Goal: Information Seeking & Learning: Learn about a topic

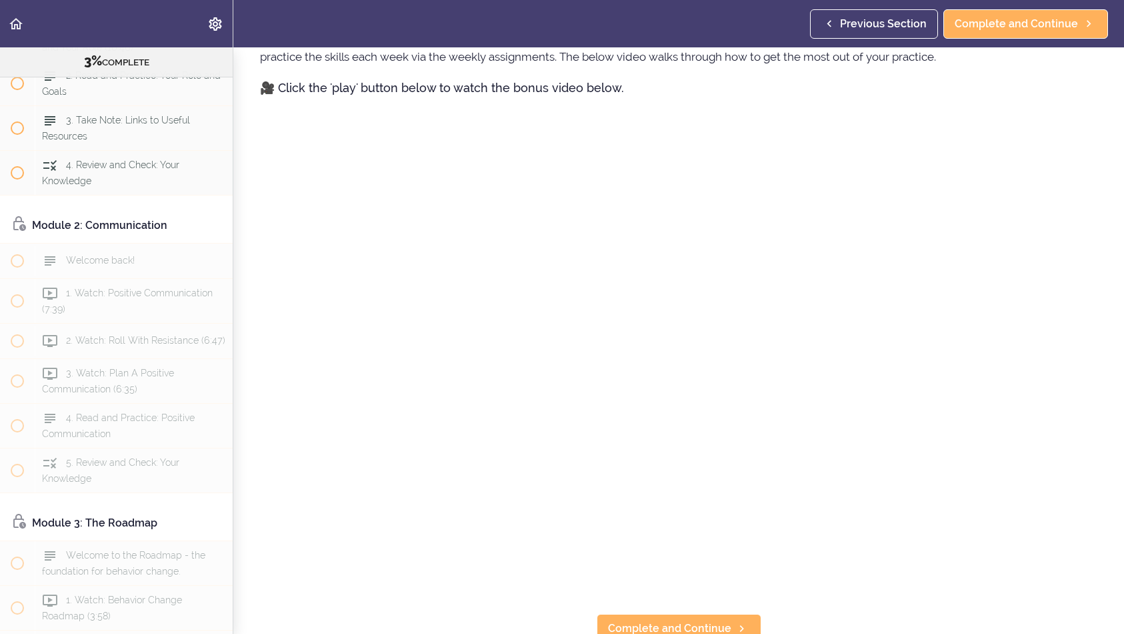
scroll to position [834, 0]
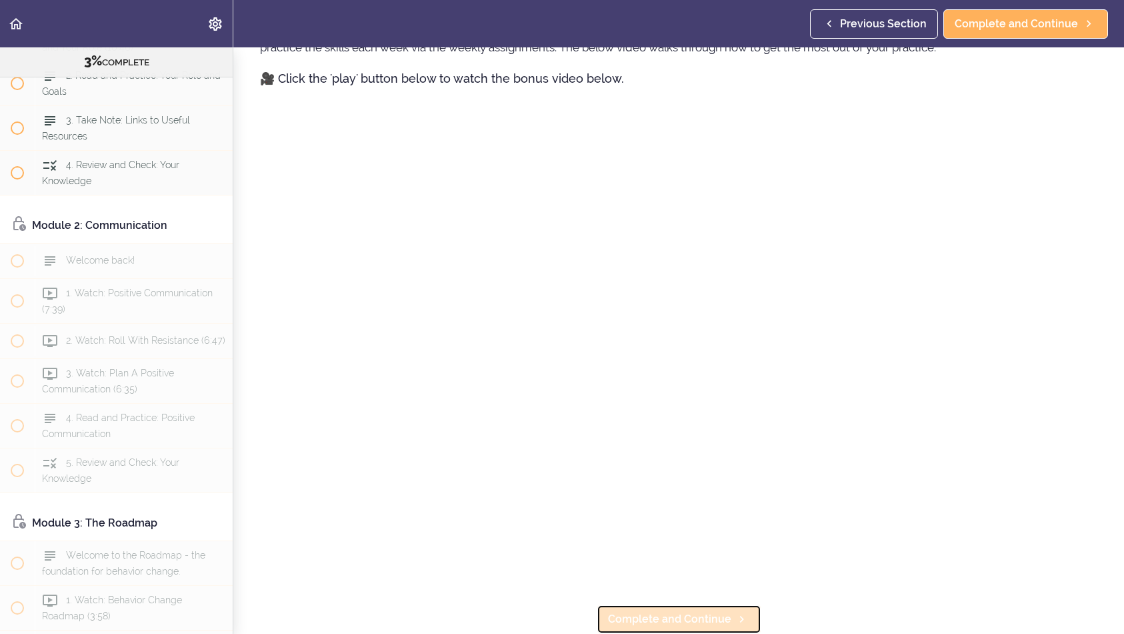
click at [684, 618] on span "Complete and Continue" at bounding box center [669, 619] width 123 height 16
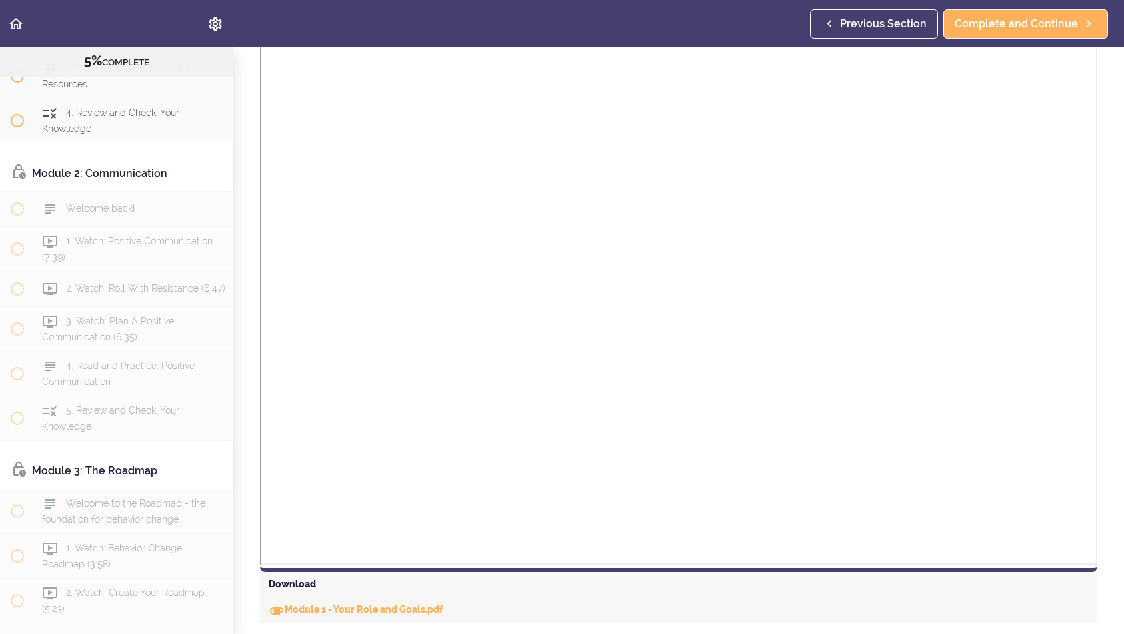
scroll to position [678, 0]
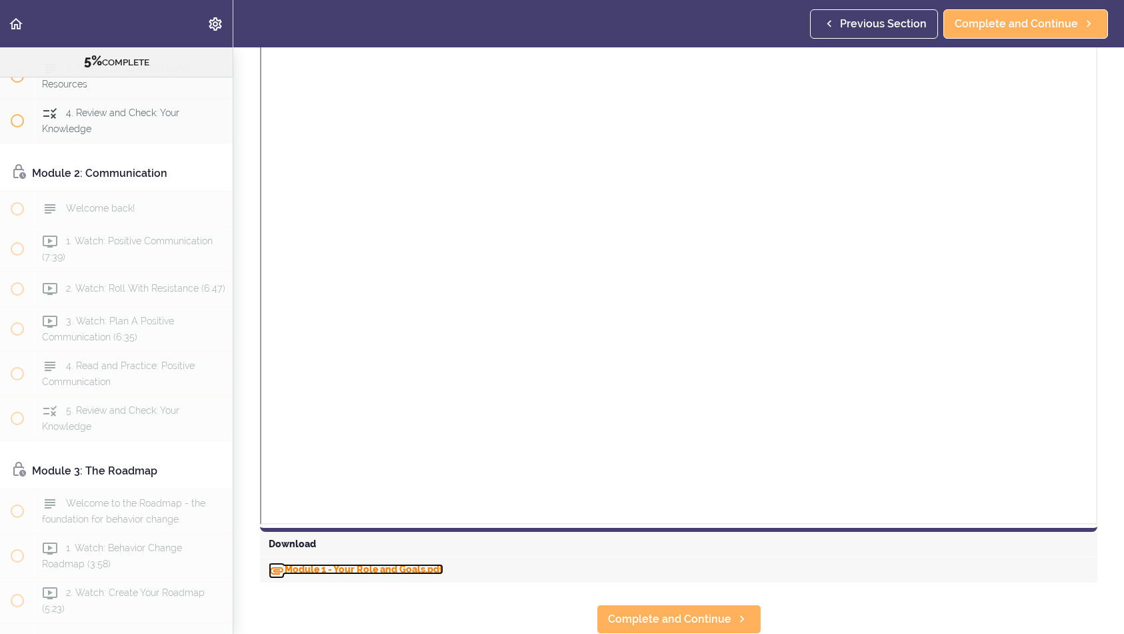
click at [413, 564] on link "Module 1 - Your Role and Goals.pdf" at bounding box center [356, 569] width 175 height 11
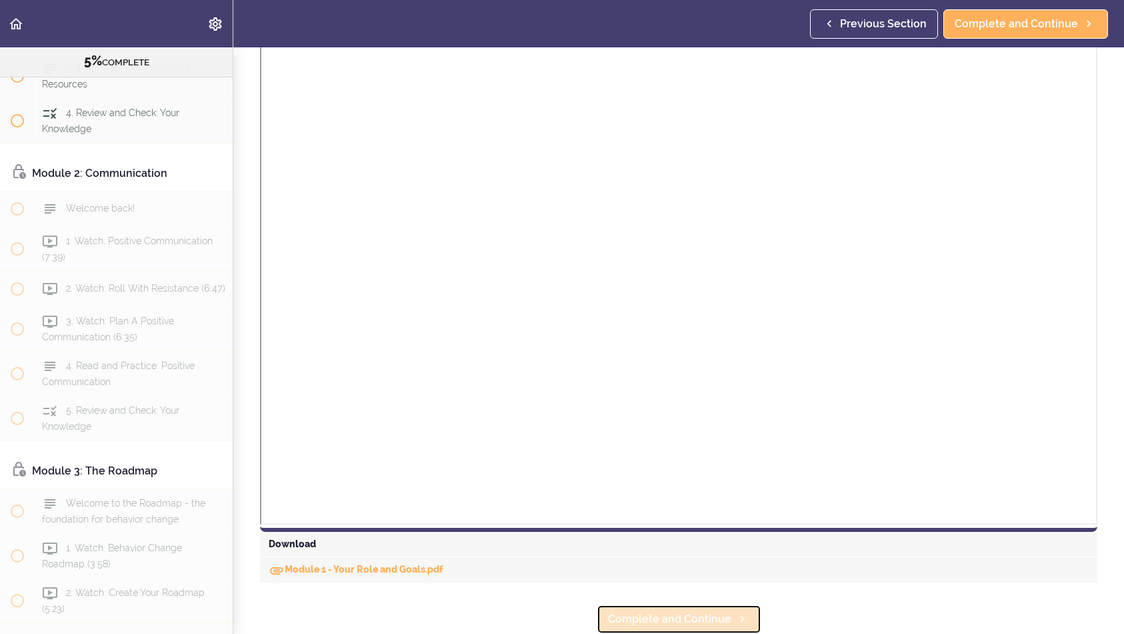
click at [709, 615] on span "Complete and Continue" at bounding box center [669, 619] width 123 height 16
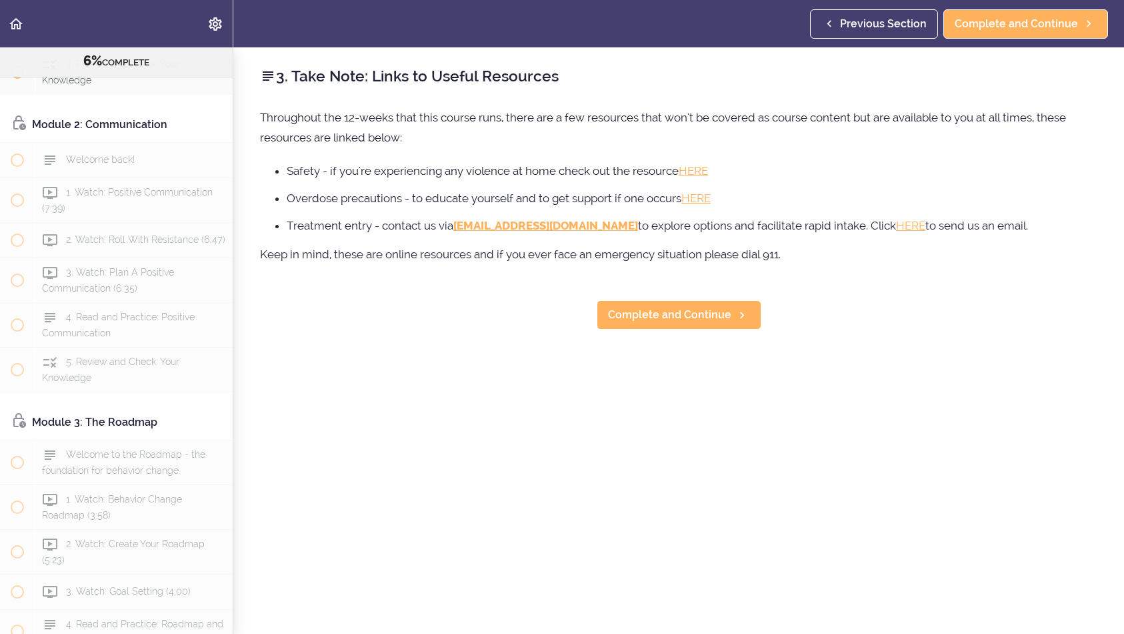
scroll to position [329, 0]
click at [697, 319] on span "Complete and Continue" at bounding box center [669, 315] width 123 height 16
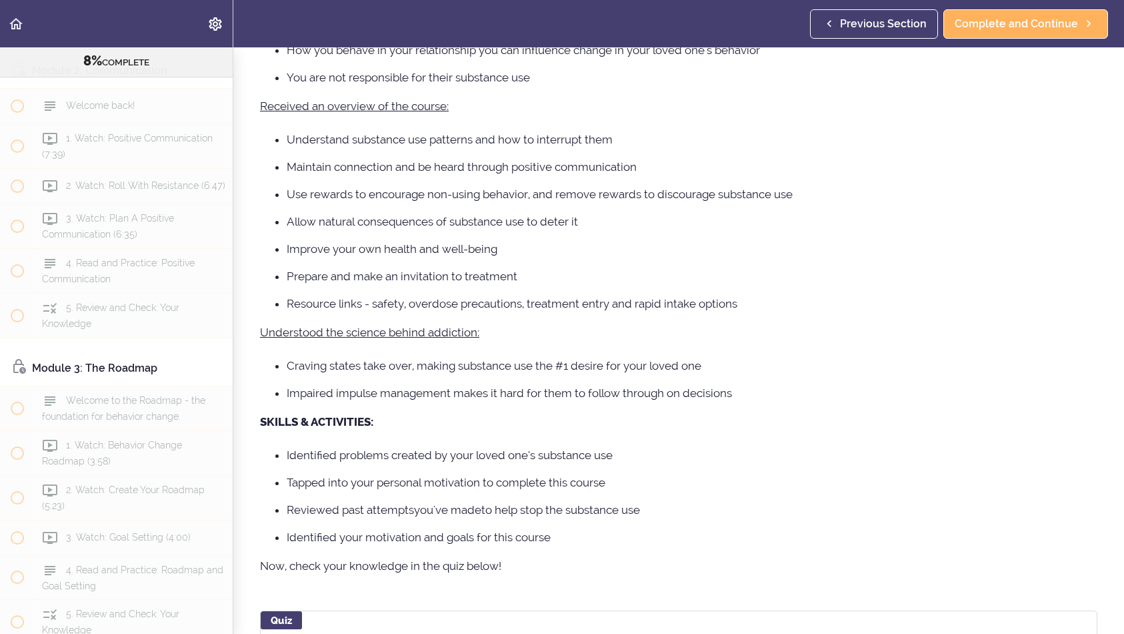
scroll to position [542, 0]
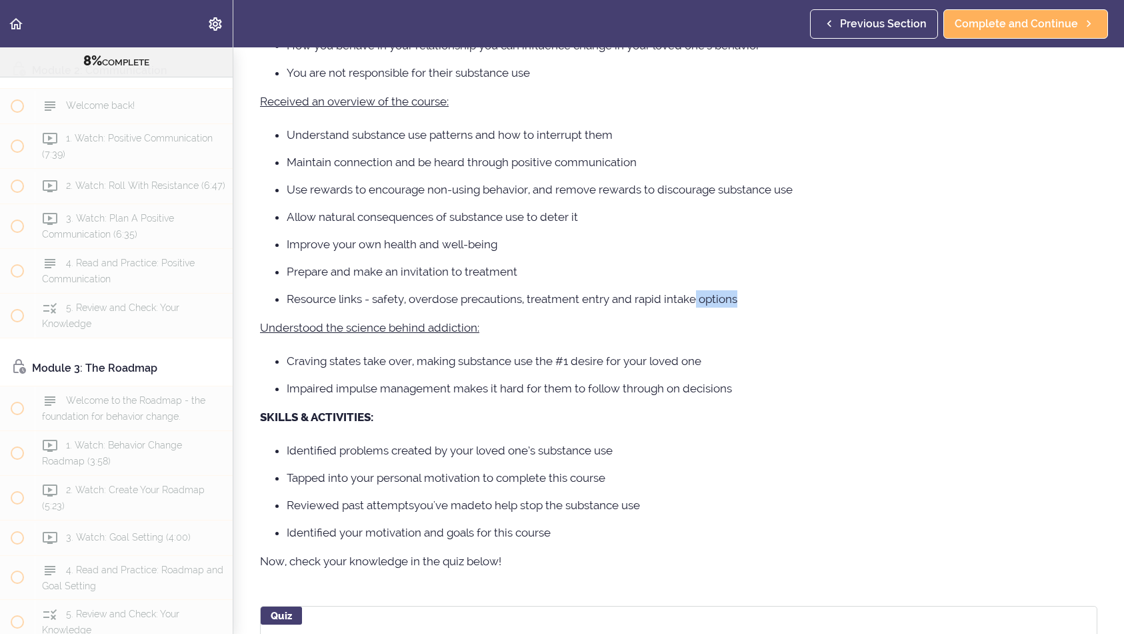
drag, startPoint x: 697, startPoint y: 319, endPoint x: 699, endPoint y: 310, distance: 8.9
click at [699, 311] on div "We've said it before and we'll say it again, behavior change takes time and pra…" at bounding box center [679, 76] width 838 height 1020
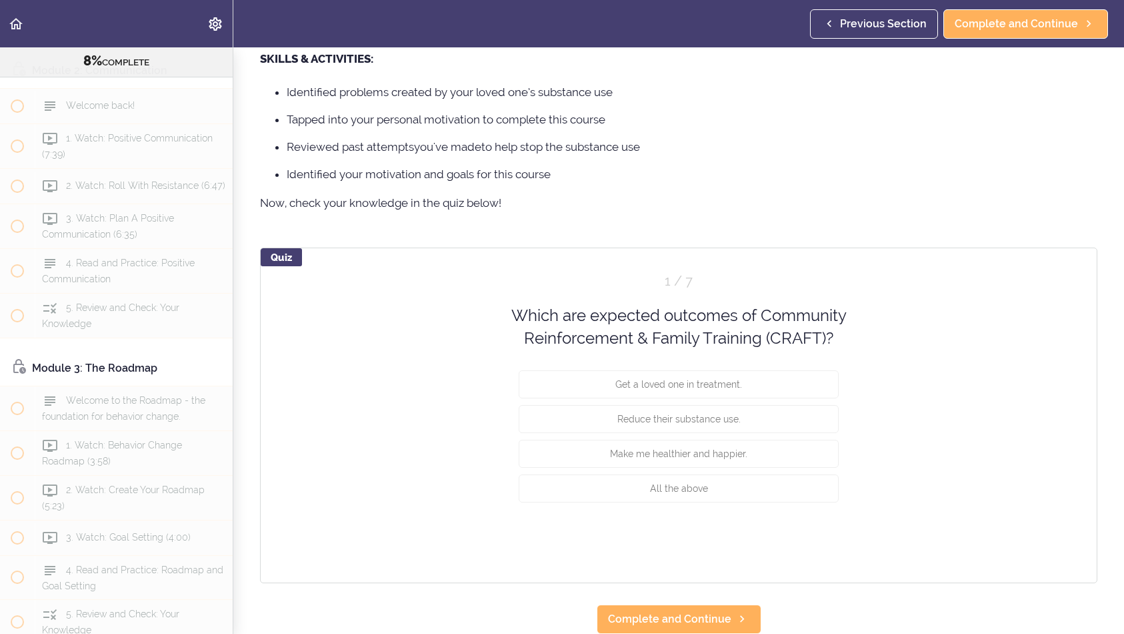
scroll to position [909, 0]
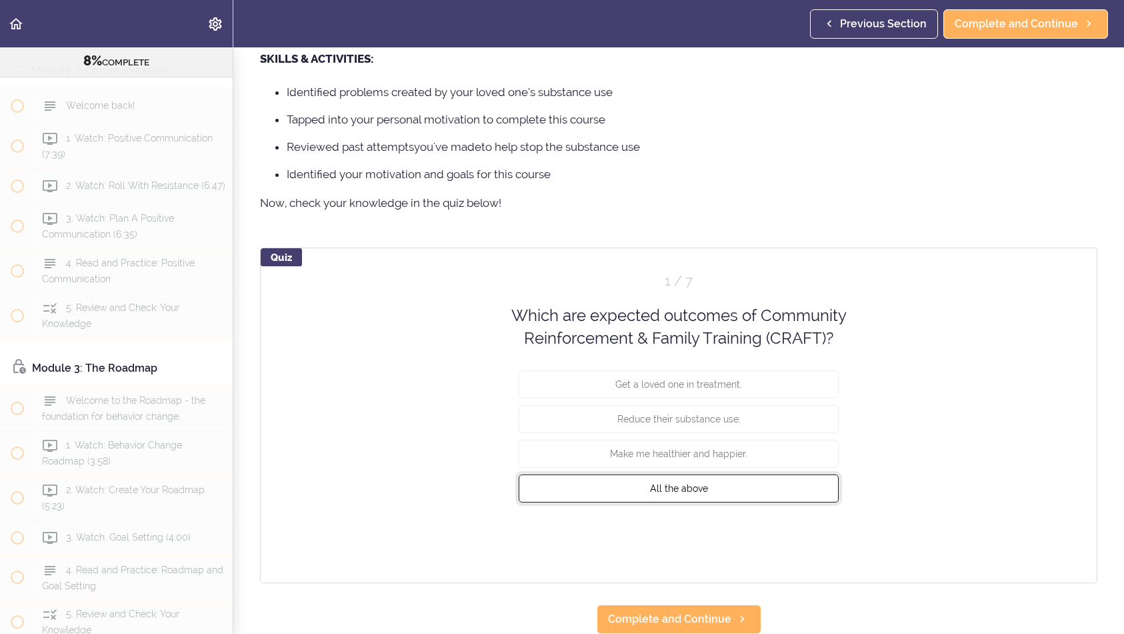
click at [696, 484] on span "All the above" at bounding box center [679, 487] width 58 height 11
click at [815, 536] on button "Check" at bounding box center [812, 538] width 53 height 19
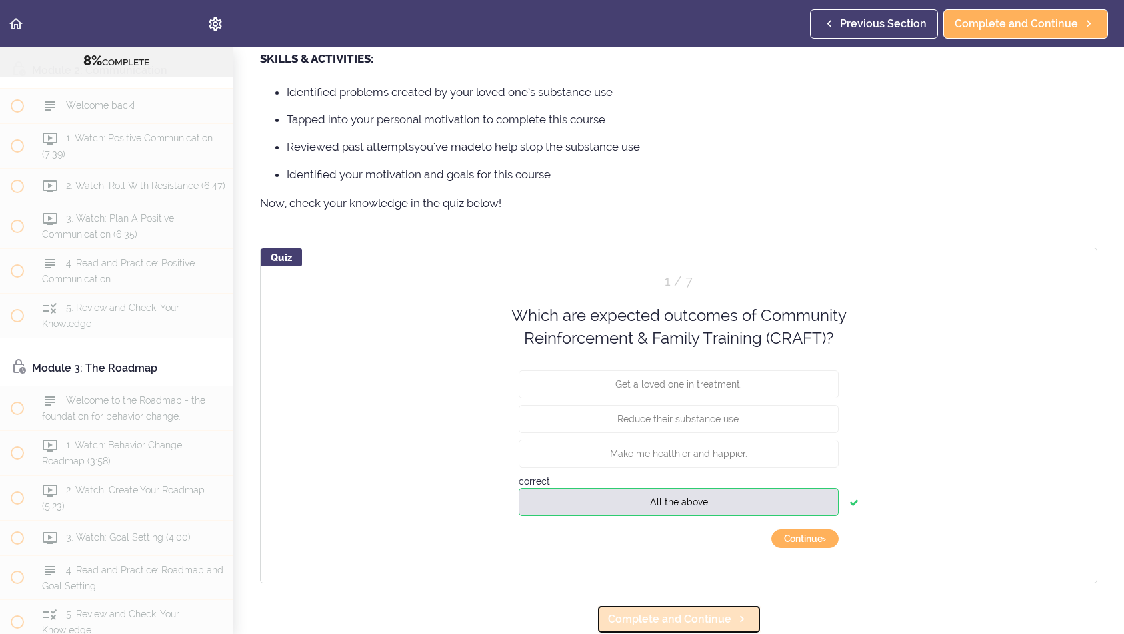
click at [710, 613] on span "Complete and Continue" at bounding box center [669, 619] width 123 height 16
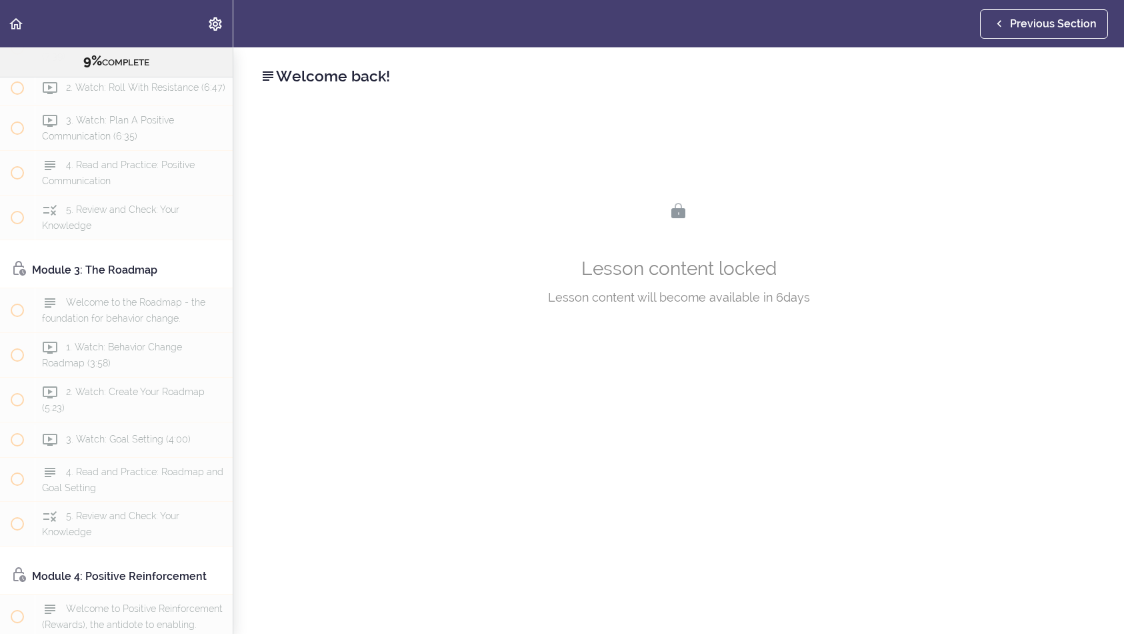
scroll to position [482, 0]
